Goal: Task Accomplishment & Management: Manage account settings

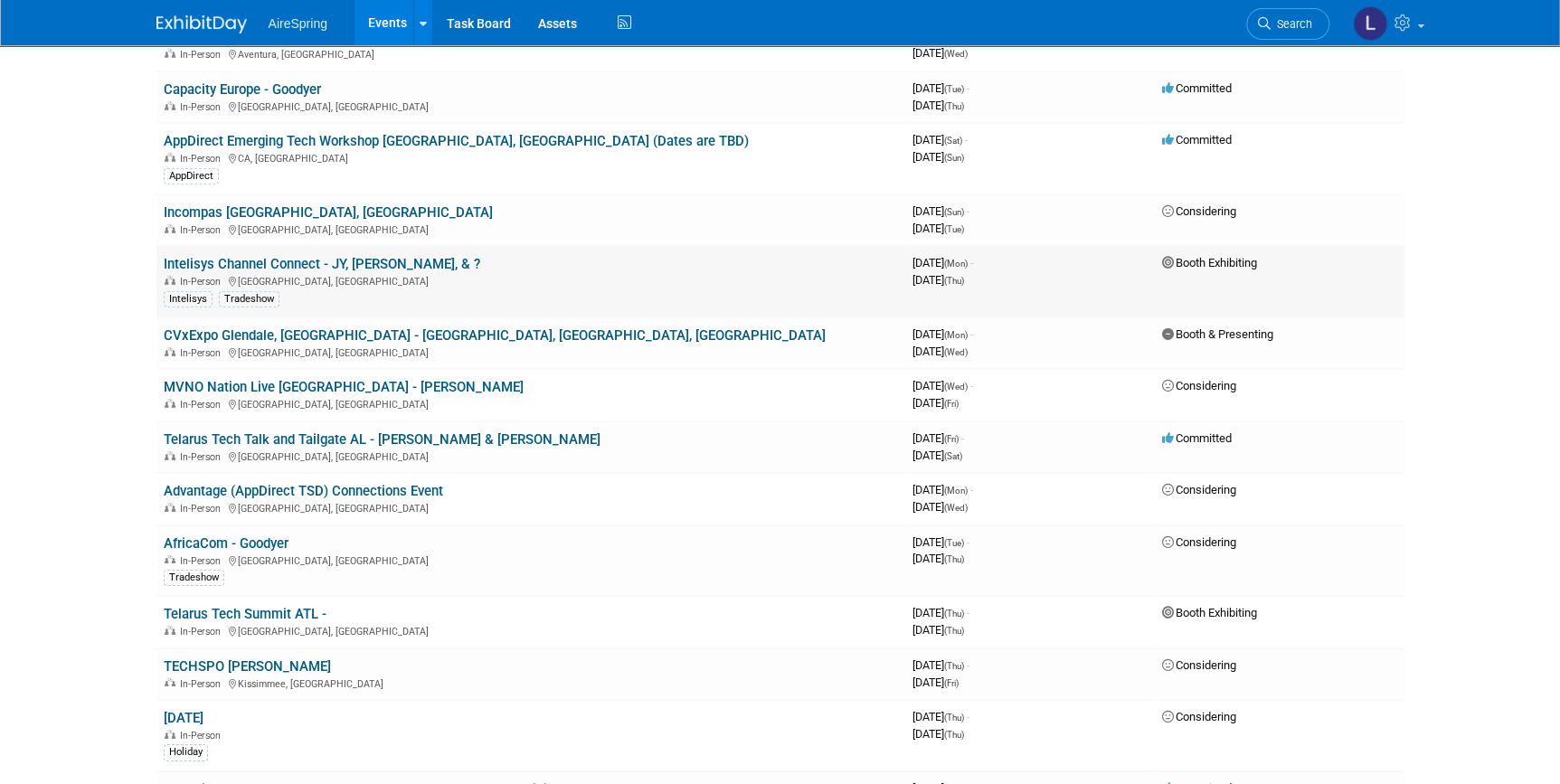
scroll to position [2383, 0]
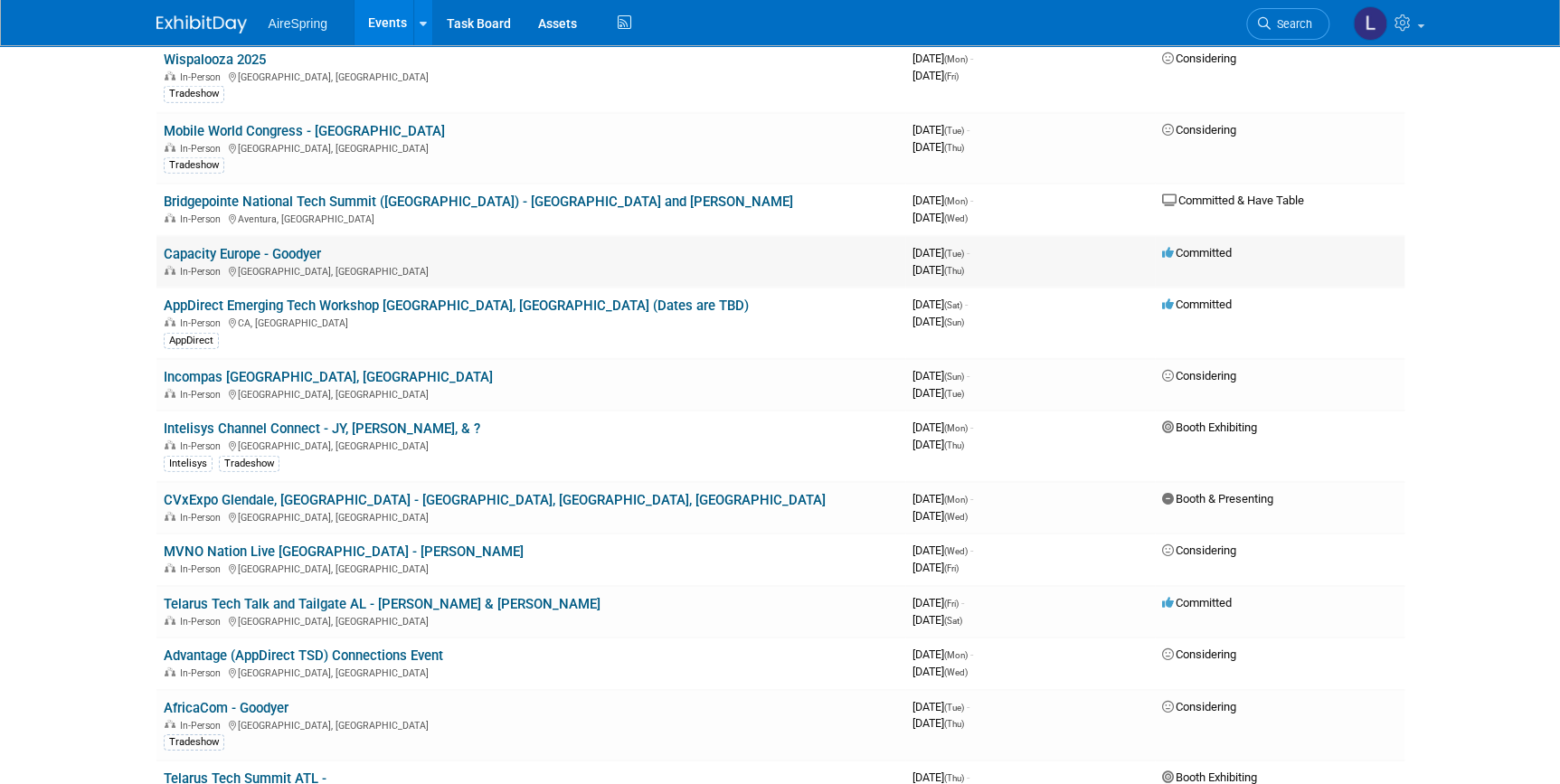
click at [283, 246] on link "Capacity Europe - Goodyer" at bounding box center [242, 254] width 158 height 17
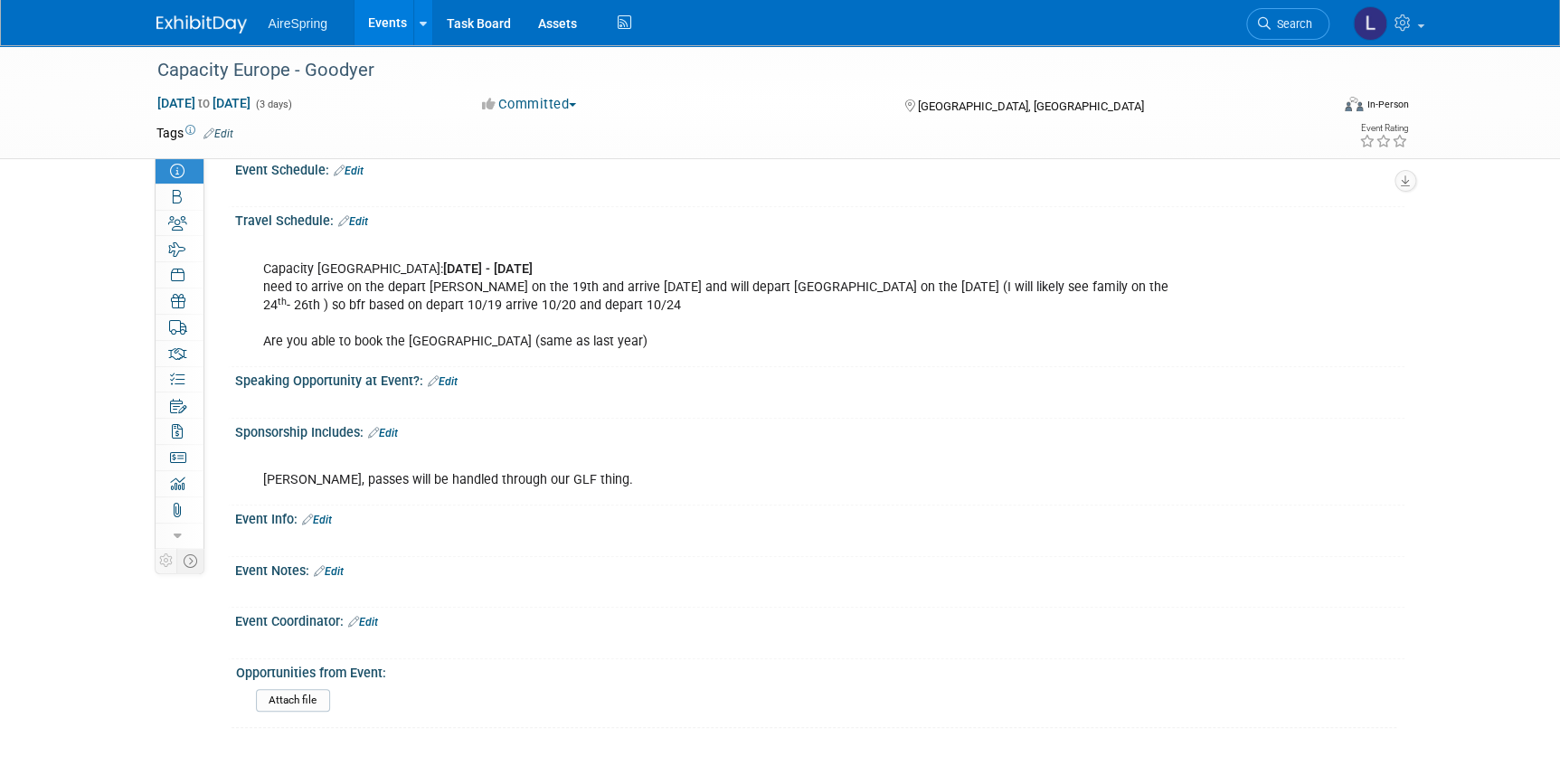
scroll to position [492, 0]
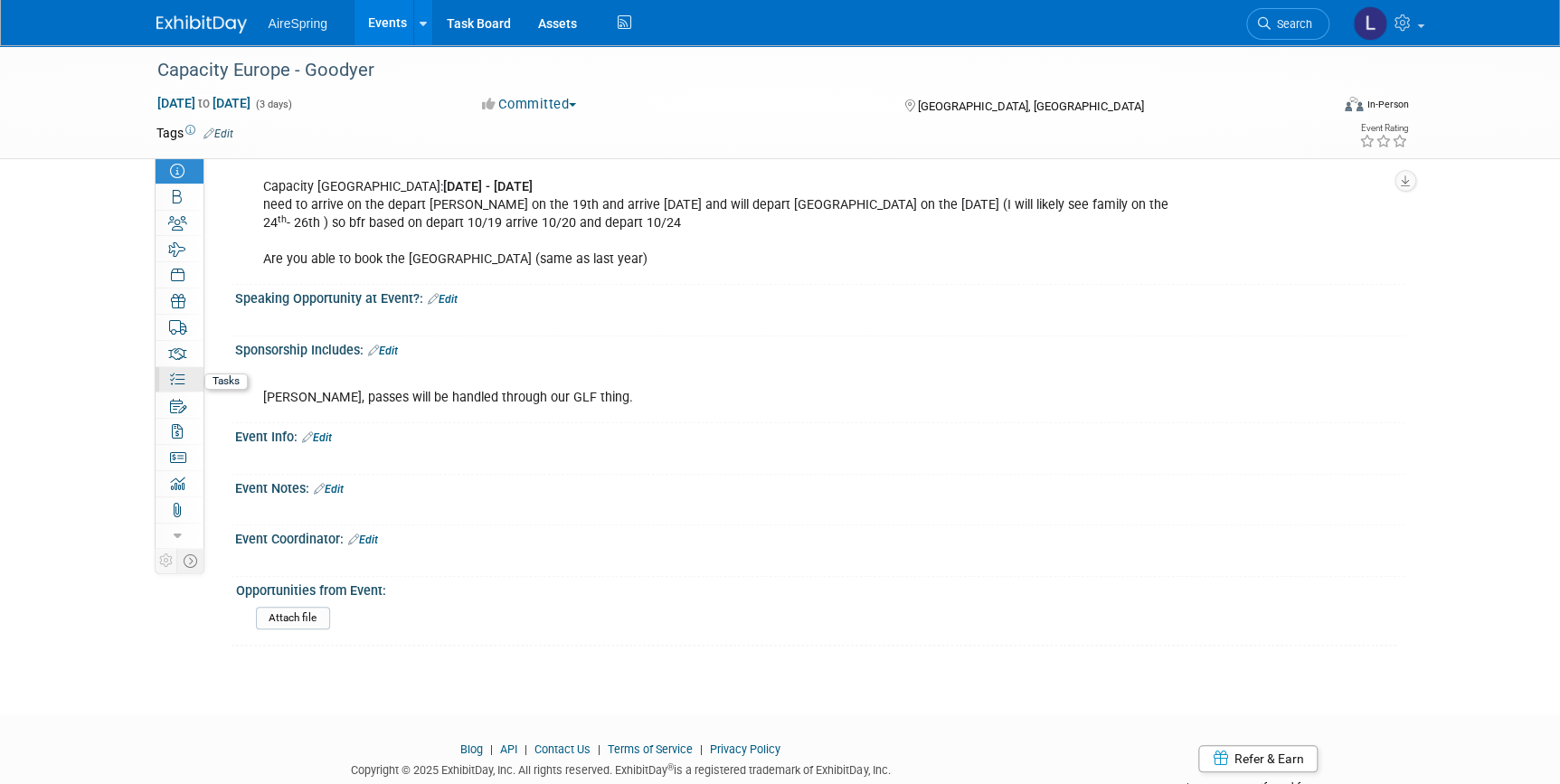
click at [179, 369] on link "0% Tasks 0%" at bounding box center [179, 380] width 48 height 26
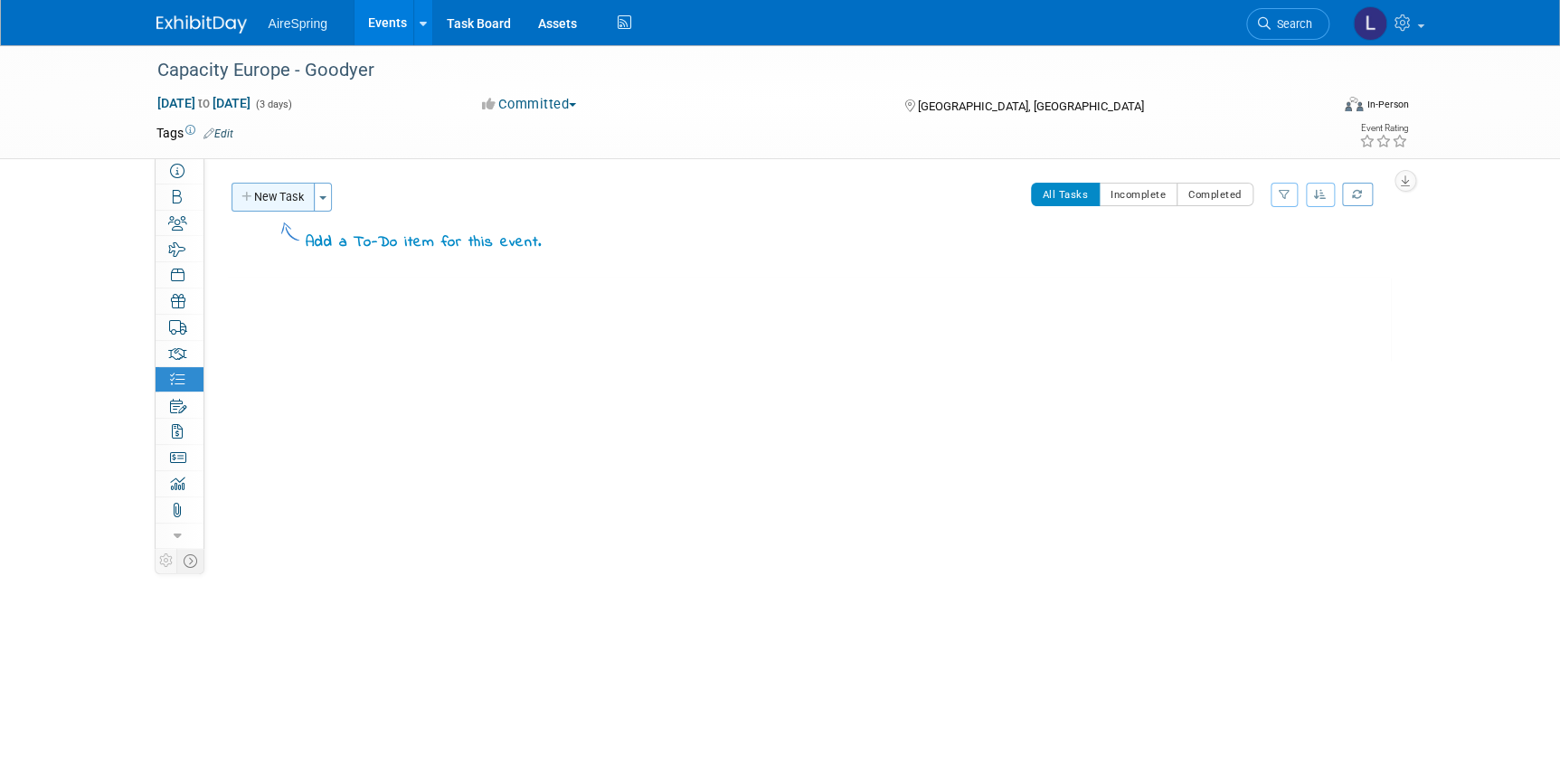
click at [273, 199] on button "New Task" at bounding box center [273, 196] width 83 height 29
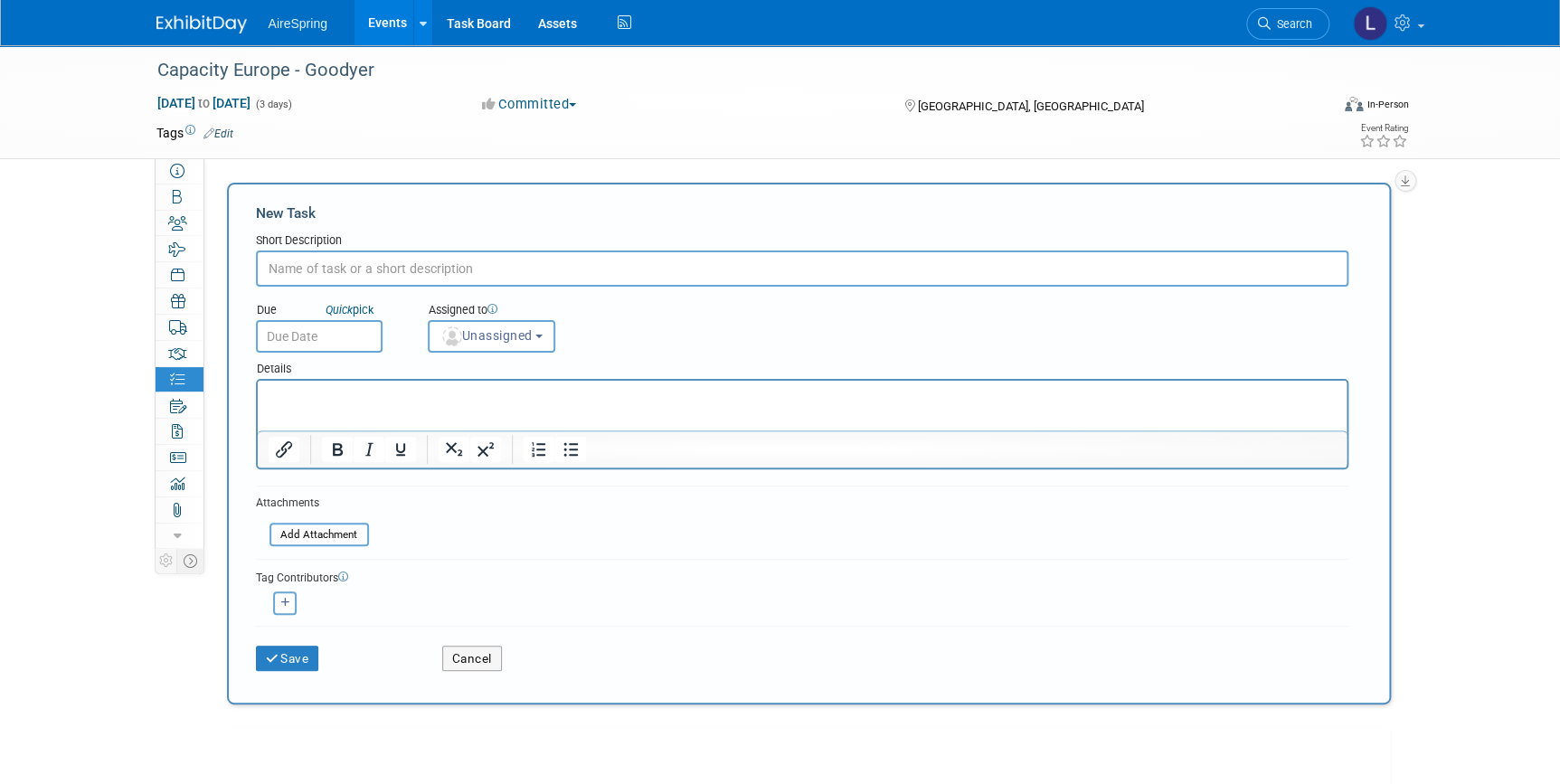
click at [332, 278] on input "text" at bounding box center [802, 268] width 1093 height 36
type input "Confirm the Hotel is booked"
click at [350, 342] on input "text" at bounding box center [319, 336] width 126 height 33
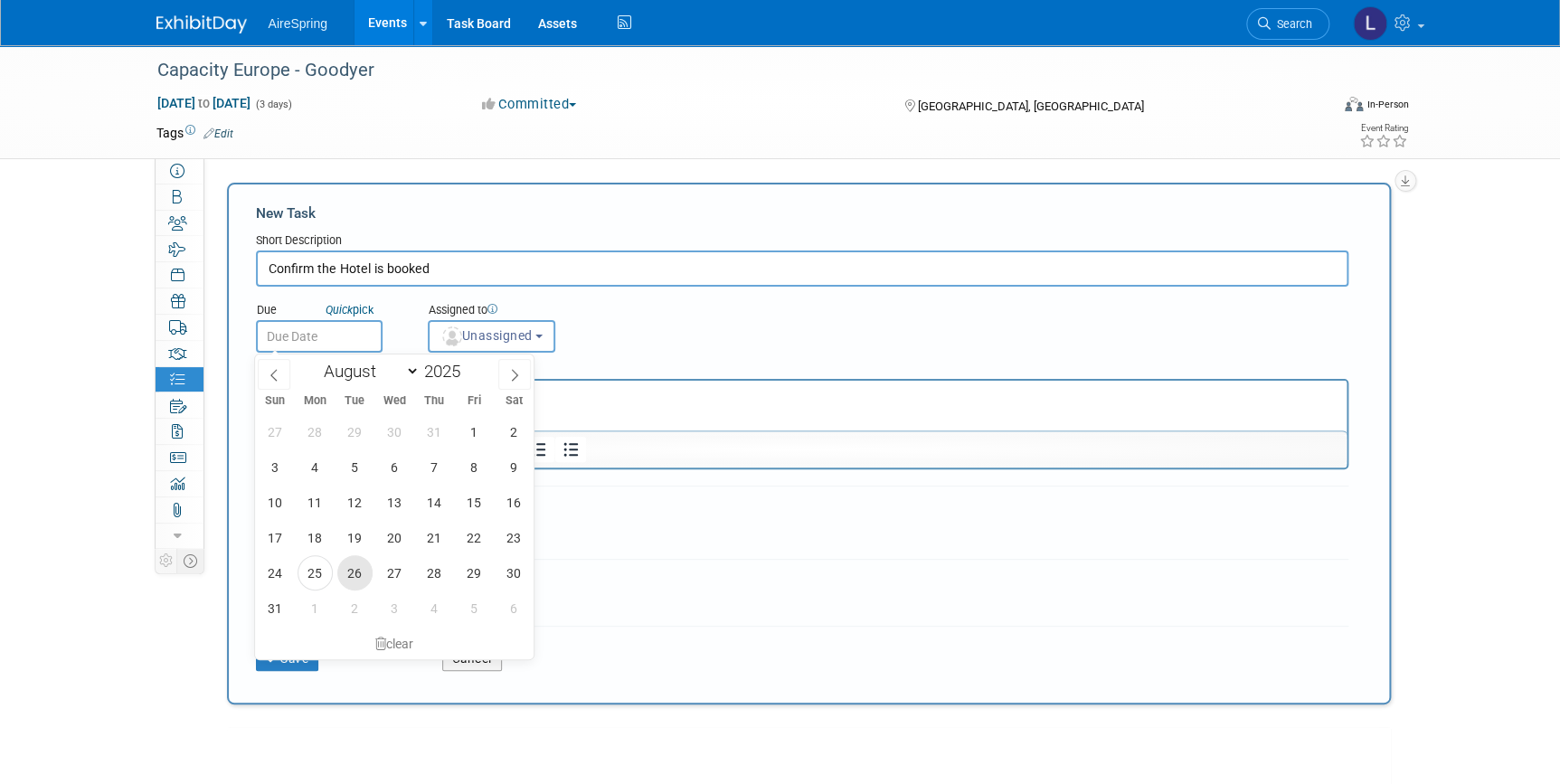
click at [345, 564] on span "26" at bounding box center [355, 572] width 35 height 35
type input "Aug 26, 2025"
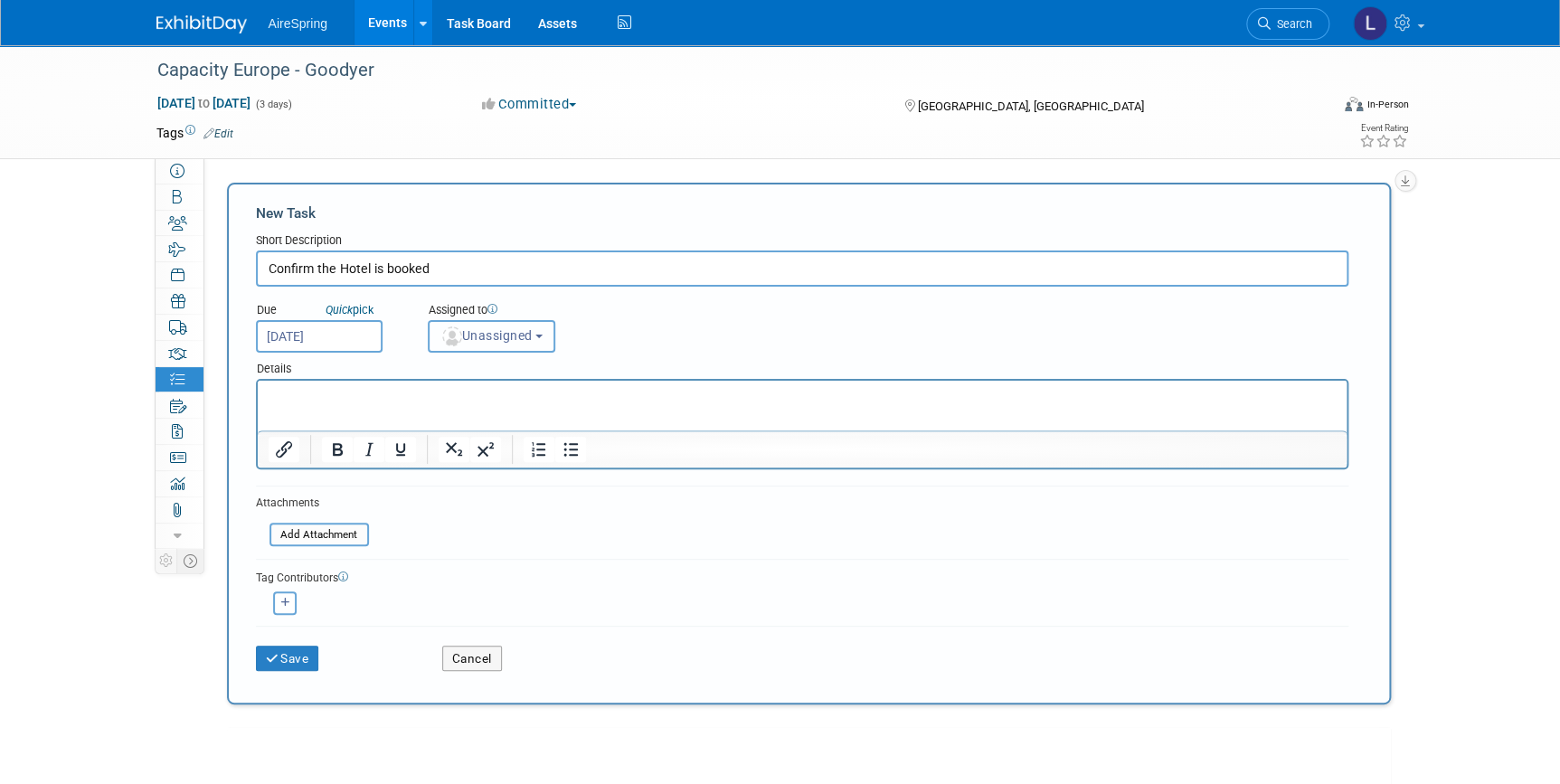
click at [473, 338] on span "Unassigned" at bounding box center [487, 335] width 93 height 15
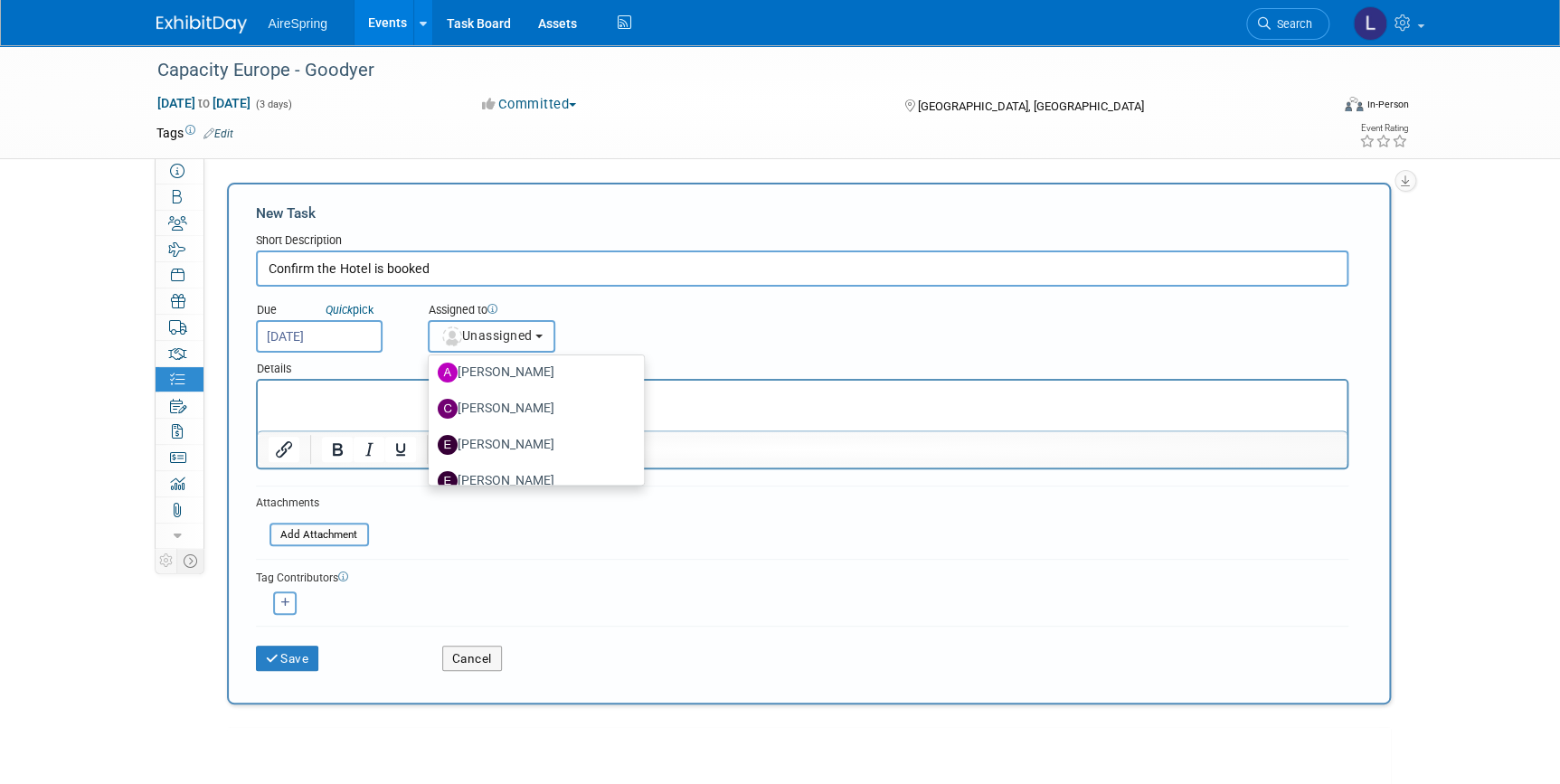
scroll to position [163, 0]
drag, startPoint x: 500, startPoint y: 399, endPoint x: 241, endPoint y: 19, distance: 459.9
click at [500, 399] on label "erica arjona" at bounding box center [532, 398] width 189 height 29
click at [432, 399] on input "erica arjona" at bounding box center [426, 396] width 12 height 12
select select "ee927d6a-6932-484d-b61a-f41f65bcf1ce"
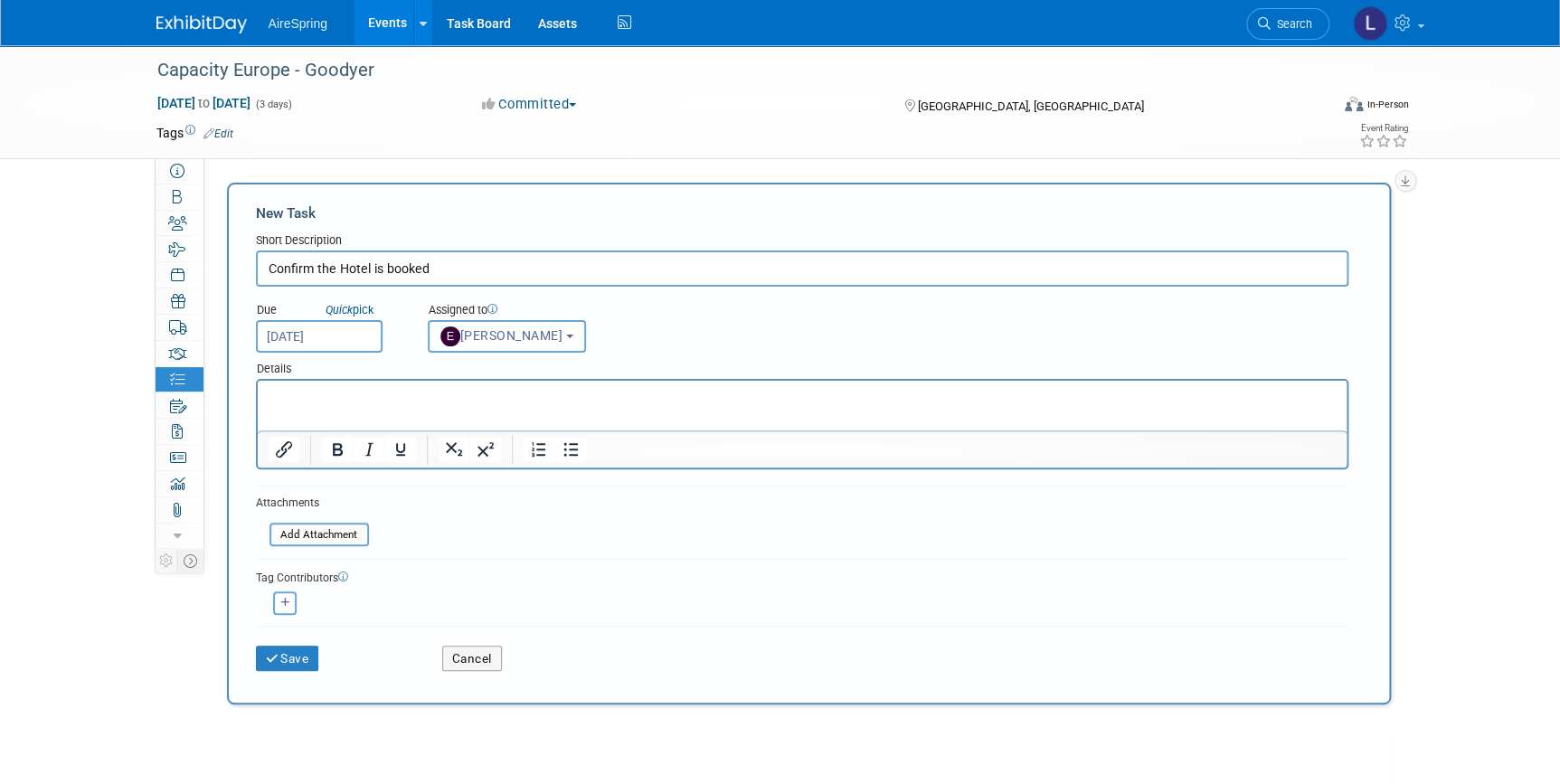
click at [518, 269] on input "Confirm the Hotel is booked" at bounding box center [802, 268] width 1093 height 36
type input "Confirm the Hotel is booked at time of estimate prep\"
click at [256, 645] on button "Save" at bounding box center [288, 658] width 63 height 26
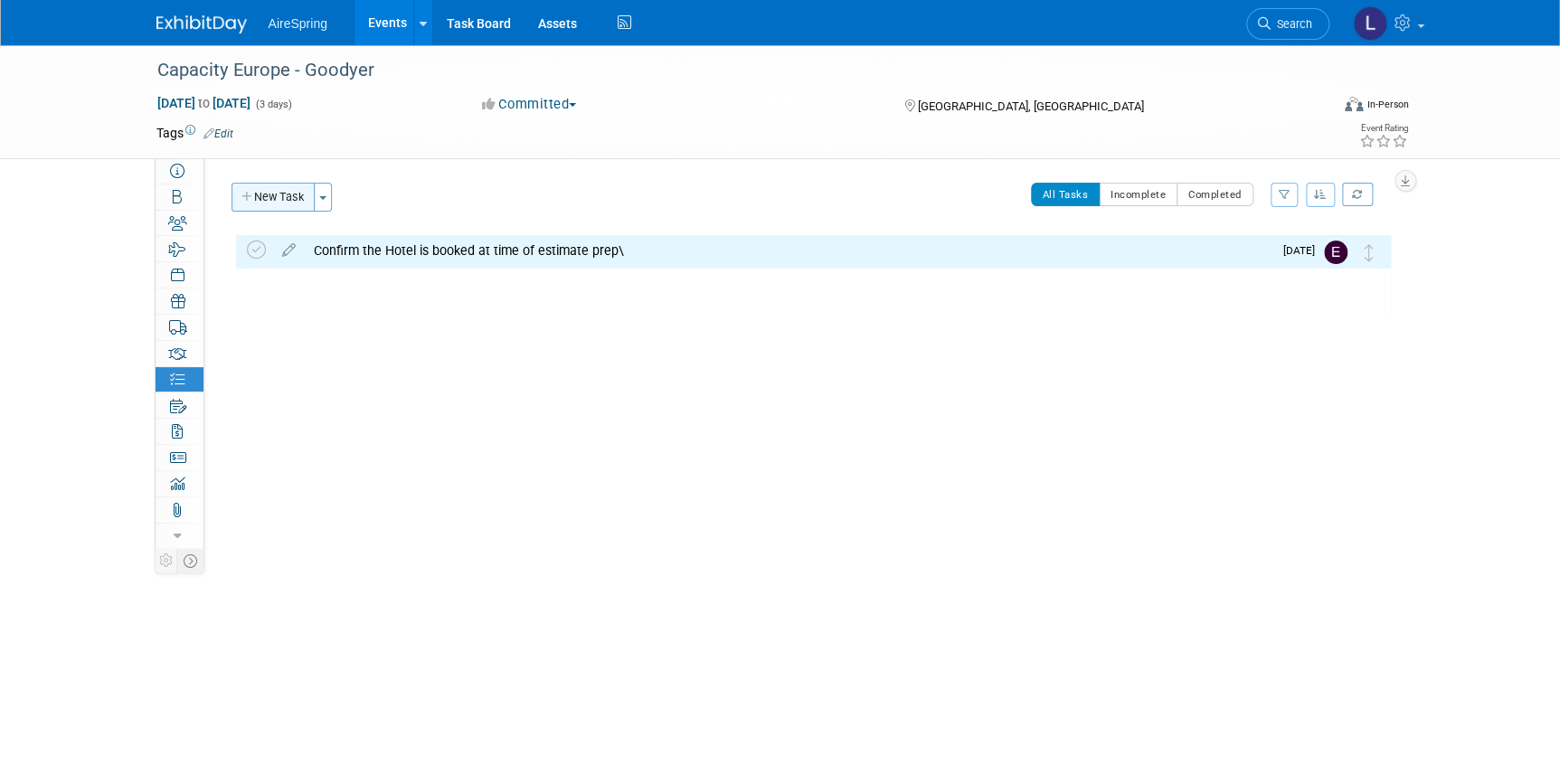
click at [292, 198] on button "New Task" at bounding box center [273, 196] width 83 height 29
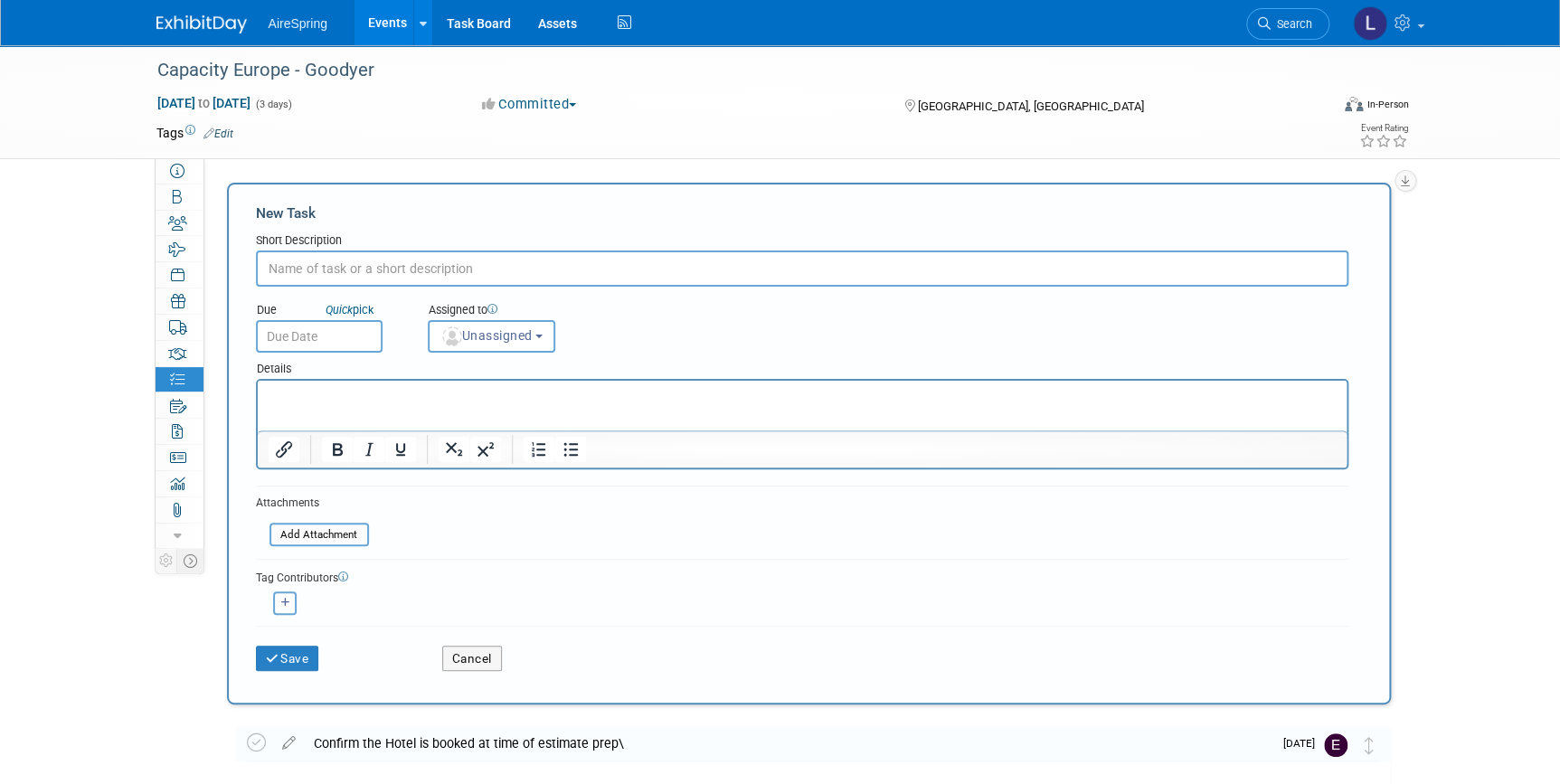
scroll to position [0, 0]
click at [320, 270] on input "text" at bounding box center [802, 268] width 1093 height 36
type input "BFR Goodyer for flight"
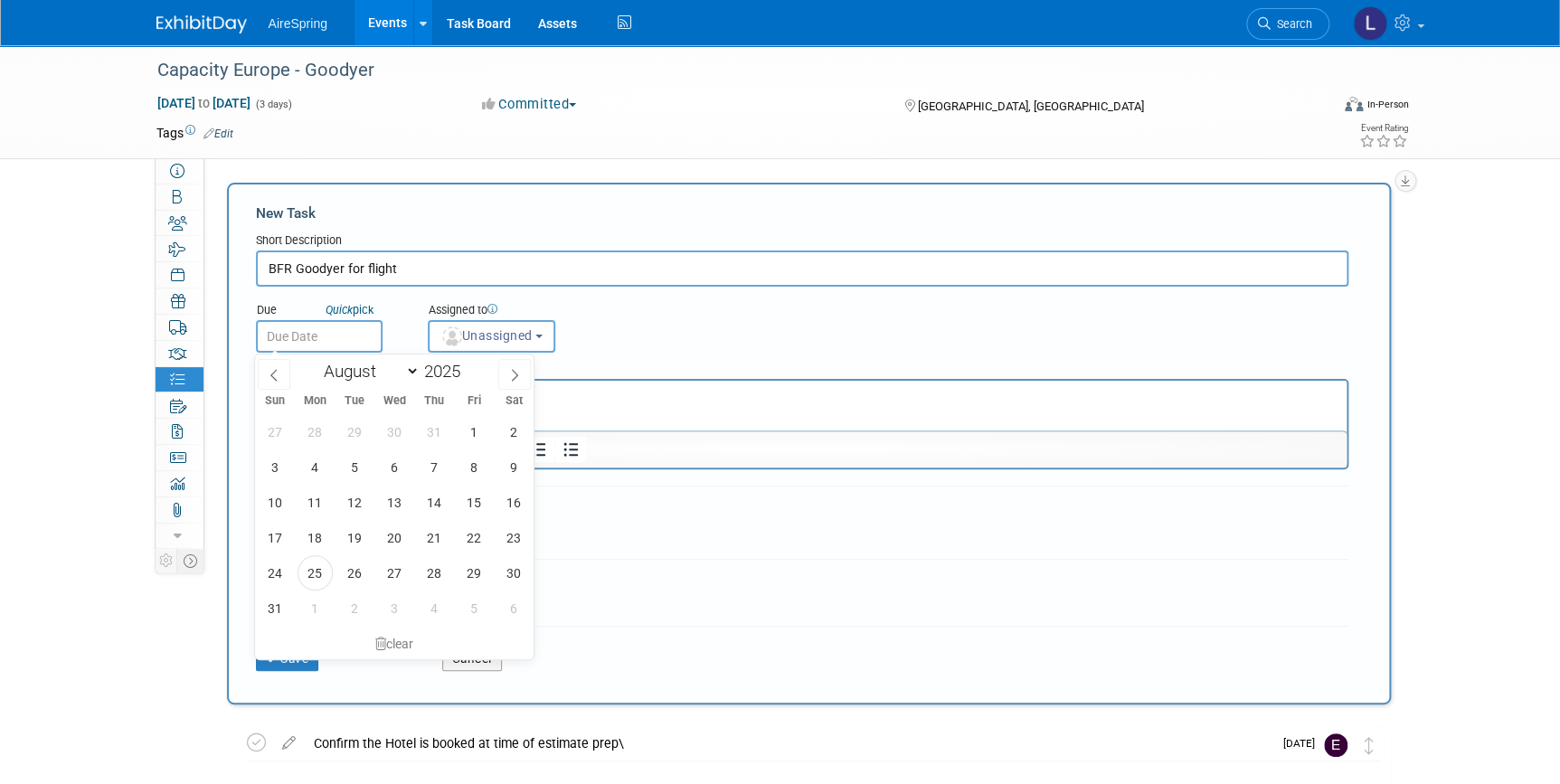
click at [355, 333] on input "text" at bounding box center [319, 336] width 126 height 33
drag, startPoint x: 353, startPoint y: 576, endPoint x: 398, endPoint y: 501, distance: 87.5
click at [353, 575] on span "26" at bounding box center [355, 572] width 35 height 35
type input "Aug 26, 2025"
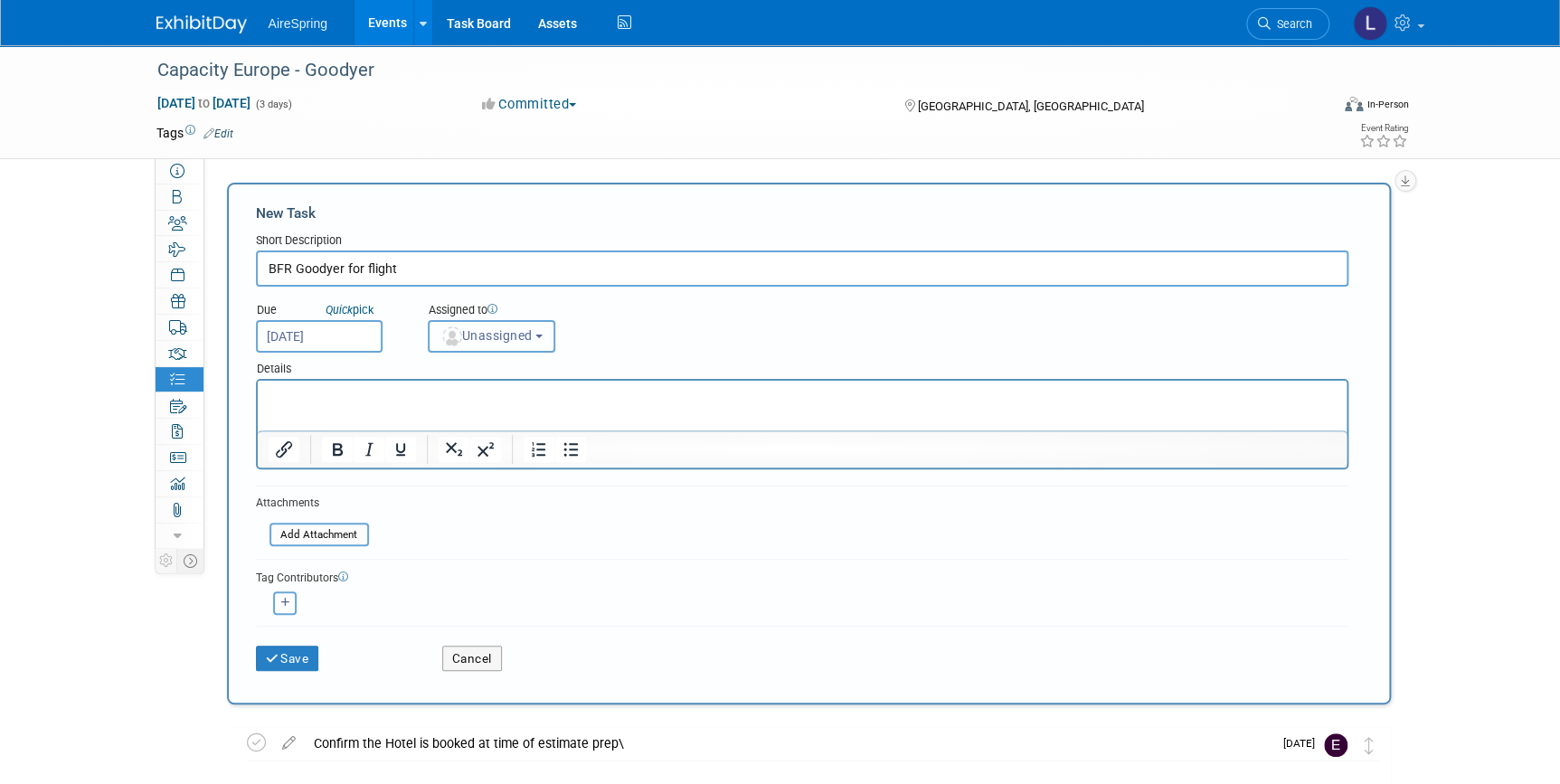
click at [469, 331] on span "Unassigned" at bounding box center [487, 335] width 93 height 15
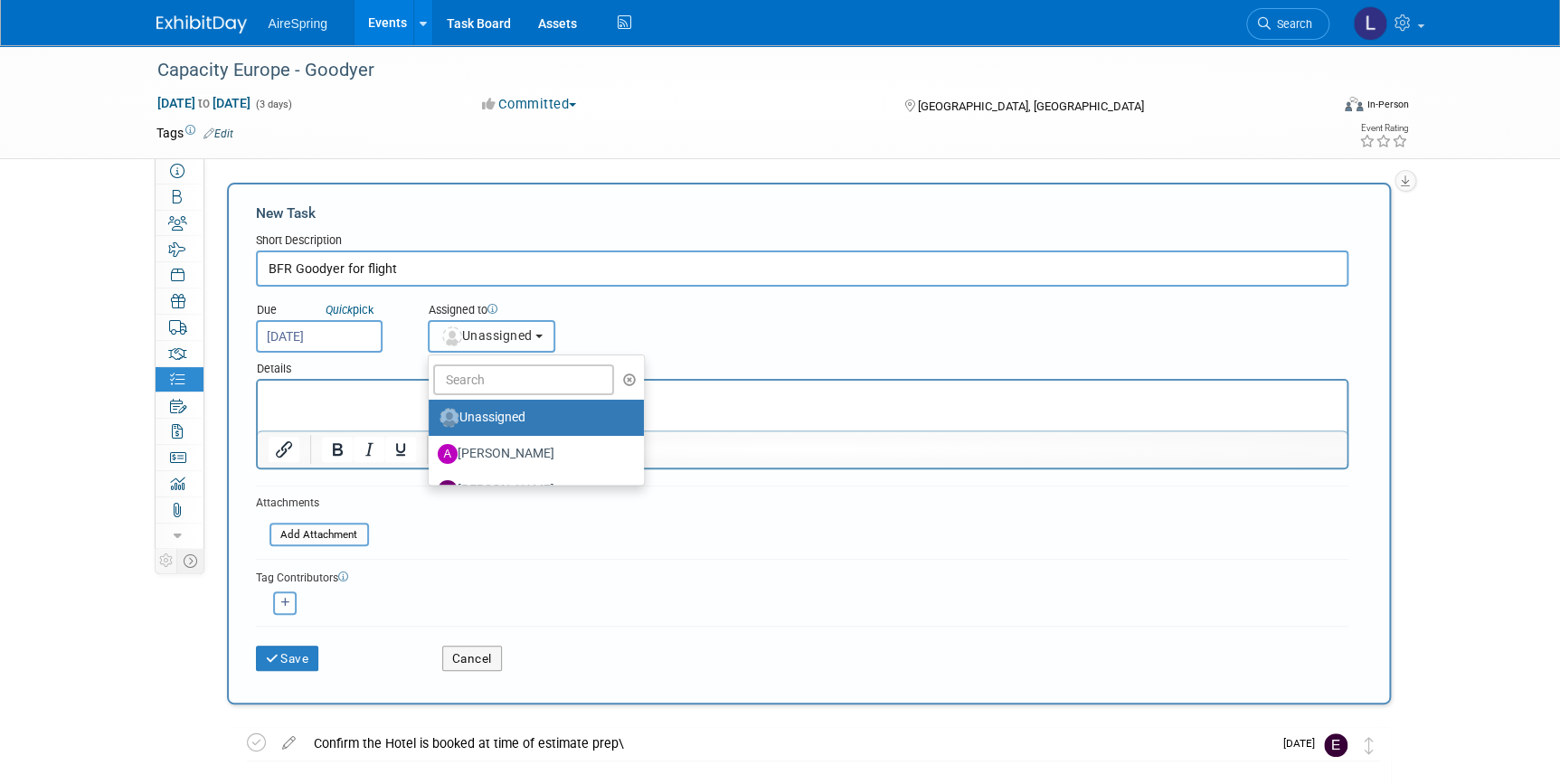
scroll to position [82, 0]
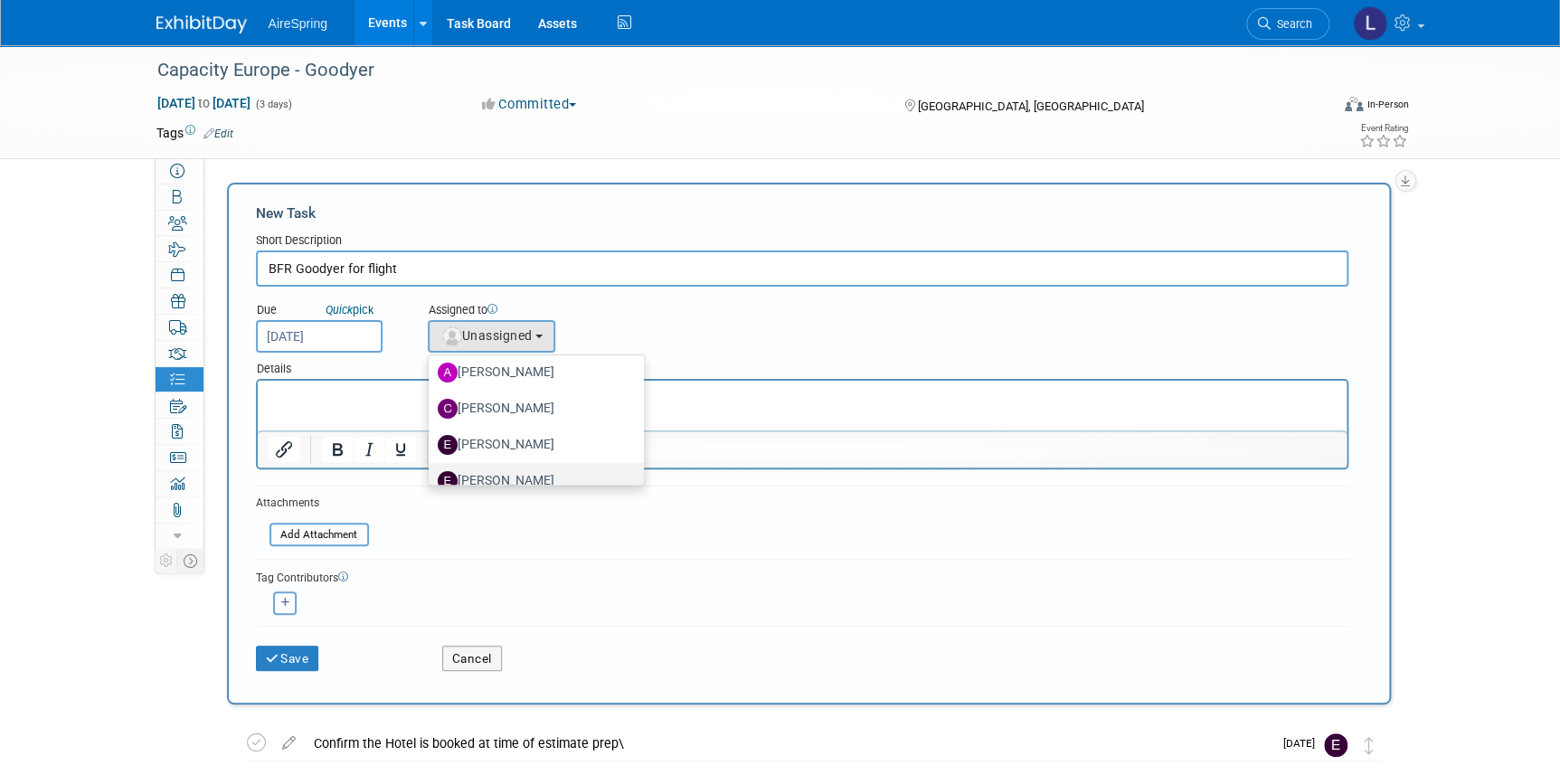
click at [507, 475] on label "erica arjona" at bounding box center [532, 481] width 189 height 29
click at [432, 475] on input "erica arjona" at bounding box center [426, 479] width 12 height 12
select select "ee927d6a-6932-484d-b61a-f41f65bcf1ce"
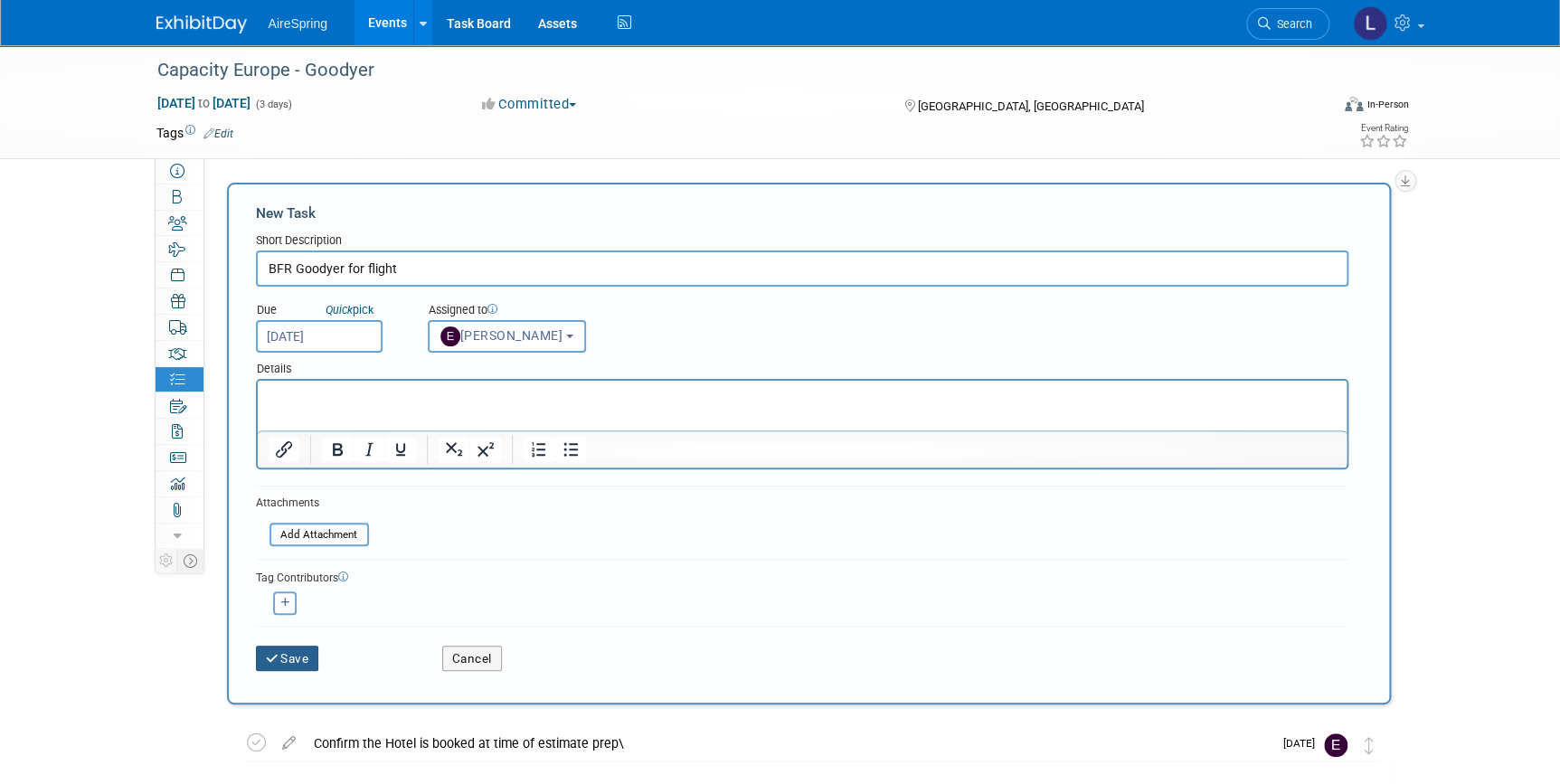
click at [284, 648] on button "Save" at bounding box center [288, 658] width 63 height 26
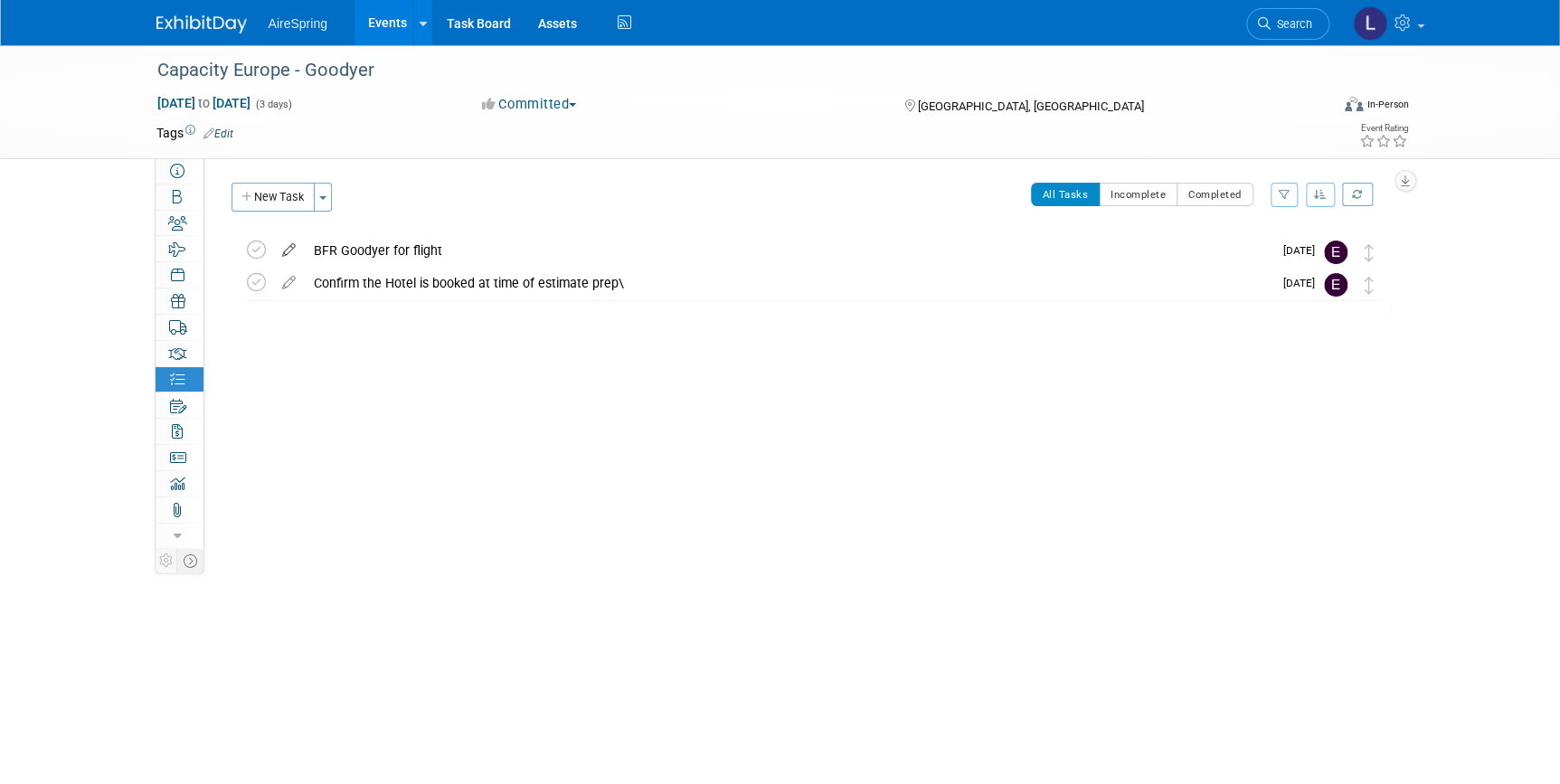
click at [291, 242] on icon at bounding box center [289, 246] width 32 height 23
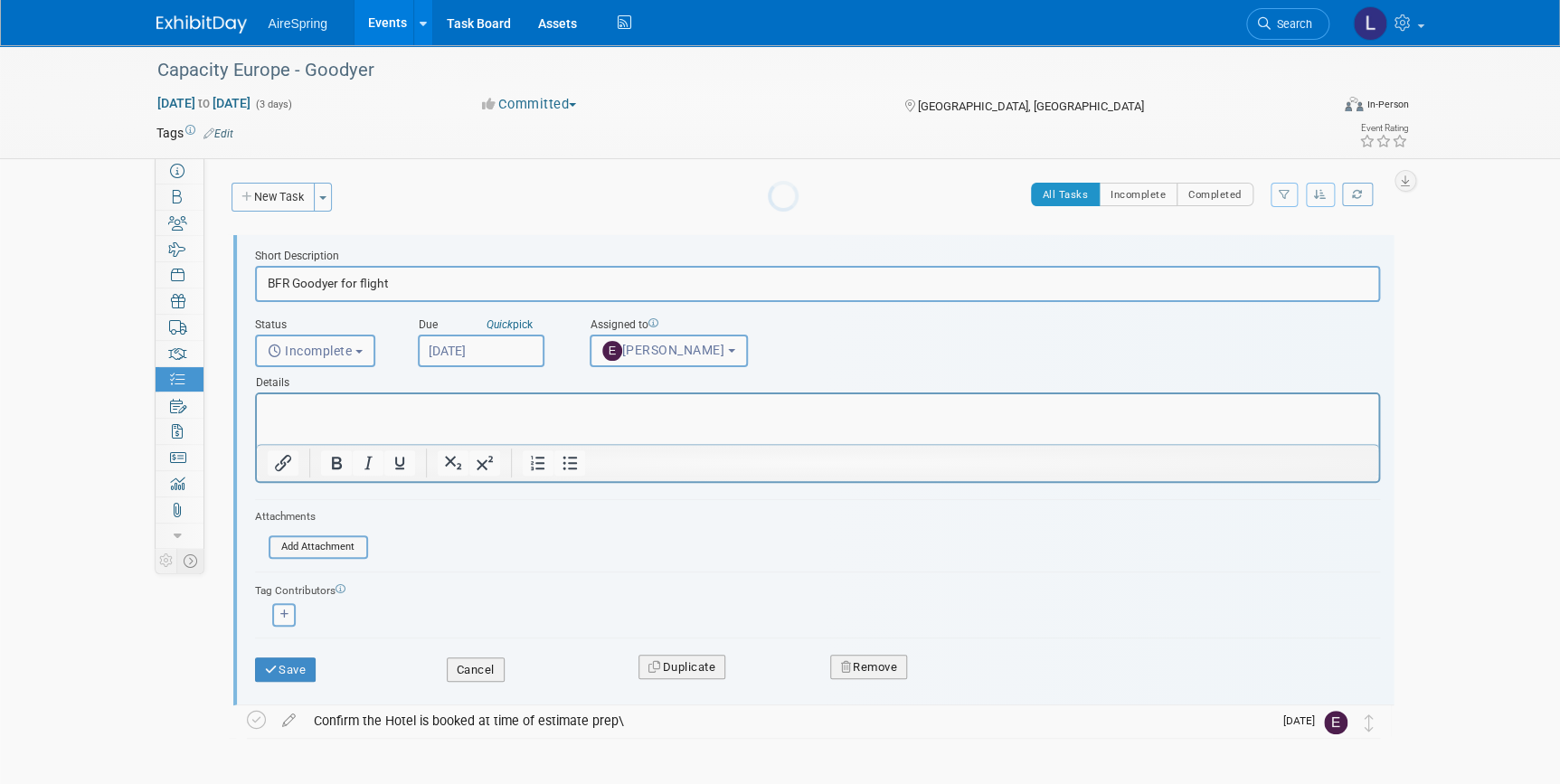
scroll to position [0, 0]
click at [308, 542] on input "file" at bounding box center [273, 547] width 184 height 20
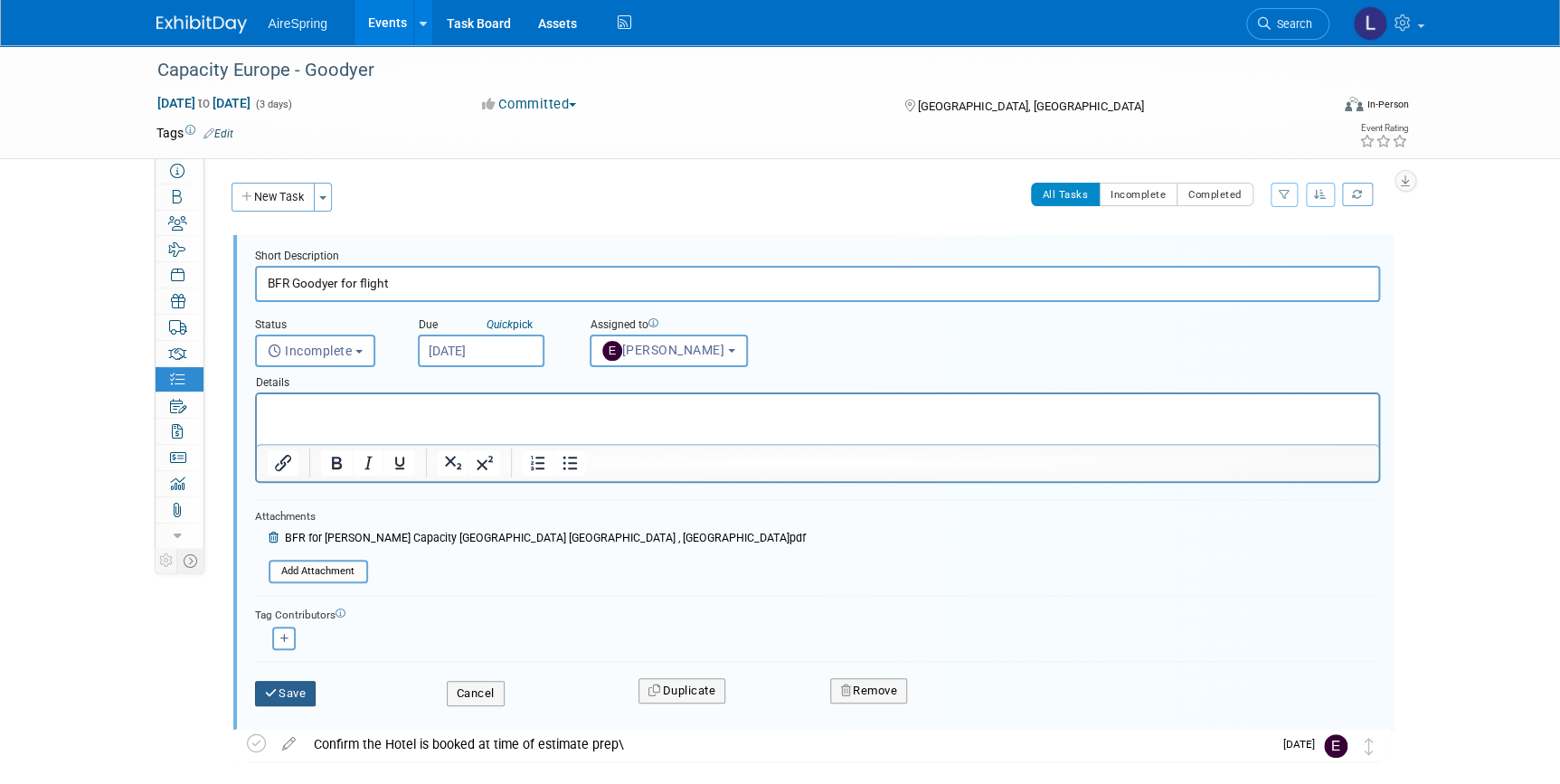
click at [273, 691] on icon "submit" at bounding box center [272, 692] width 15 height 12
